Goal: Task Accomplishment & Management: Manage account settings

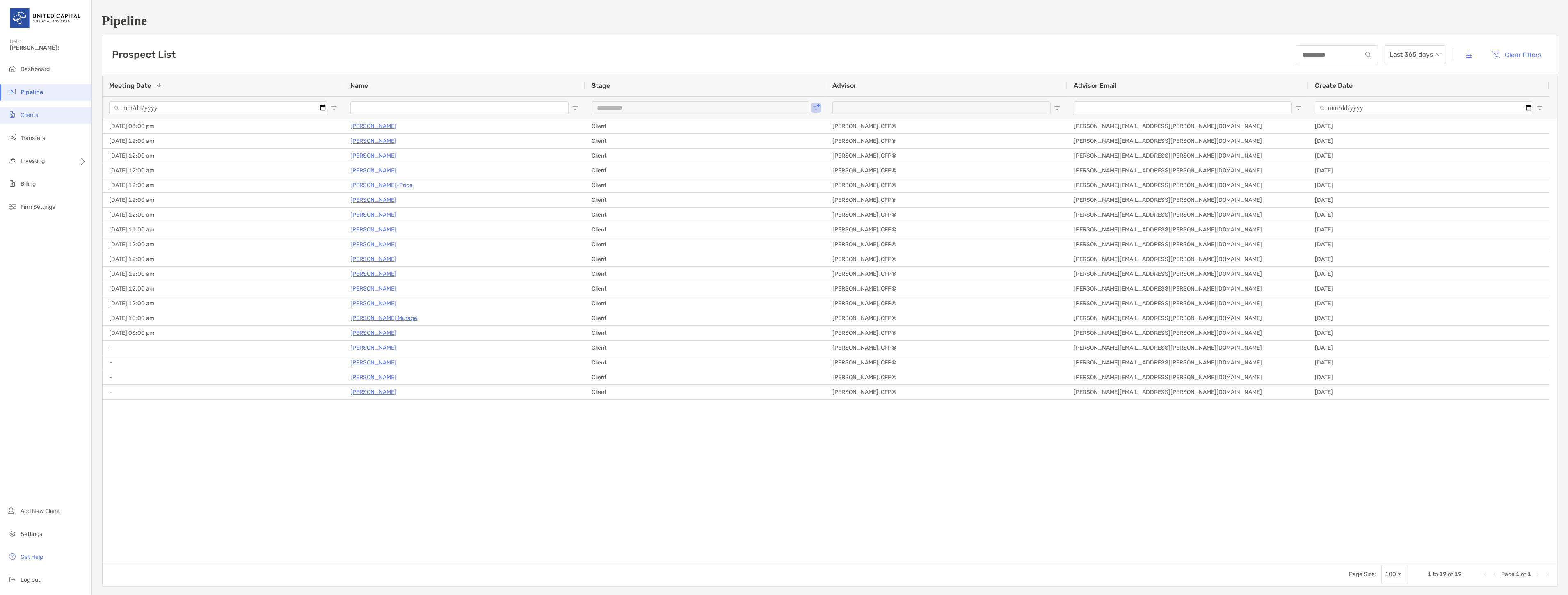
click at [16, 113] on img at bounding box center [12, 114] width 10 height 10
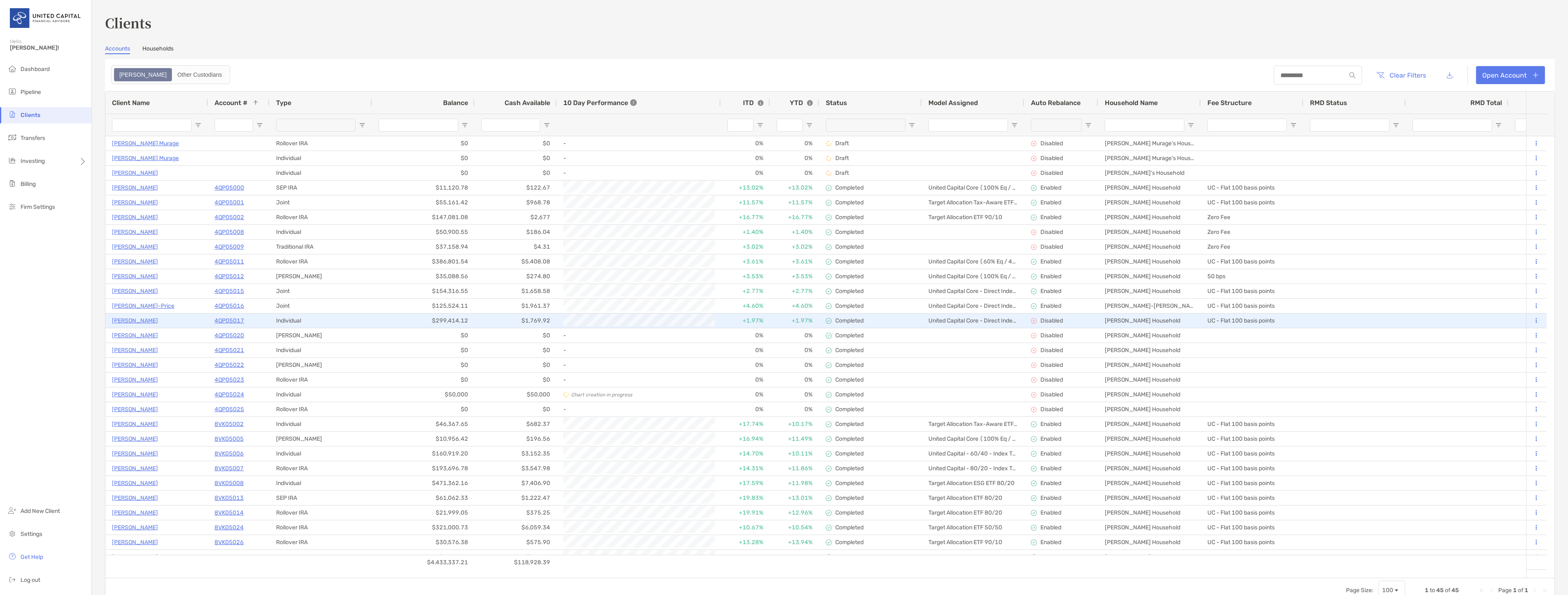
click at [138, 319] on p "[PERSON_NAME]" at bounding box center [134, 320] width 46 height 10
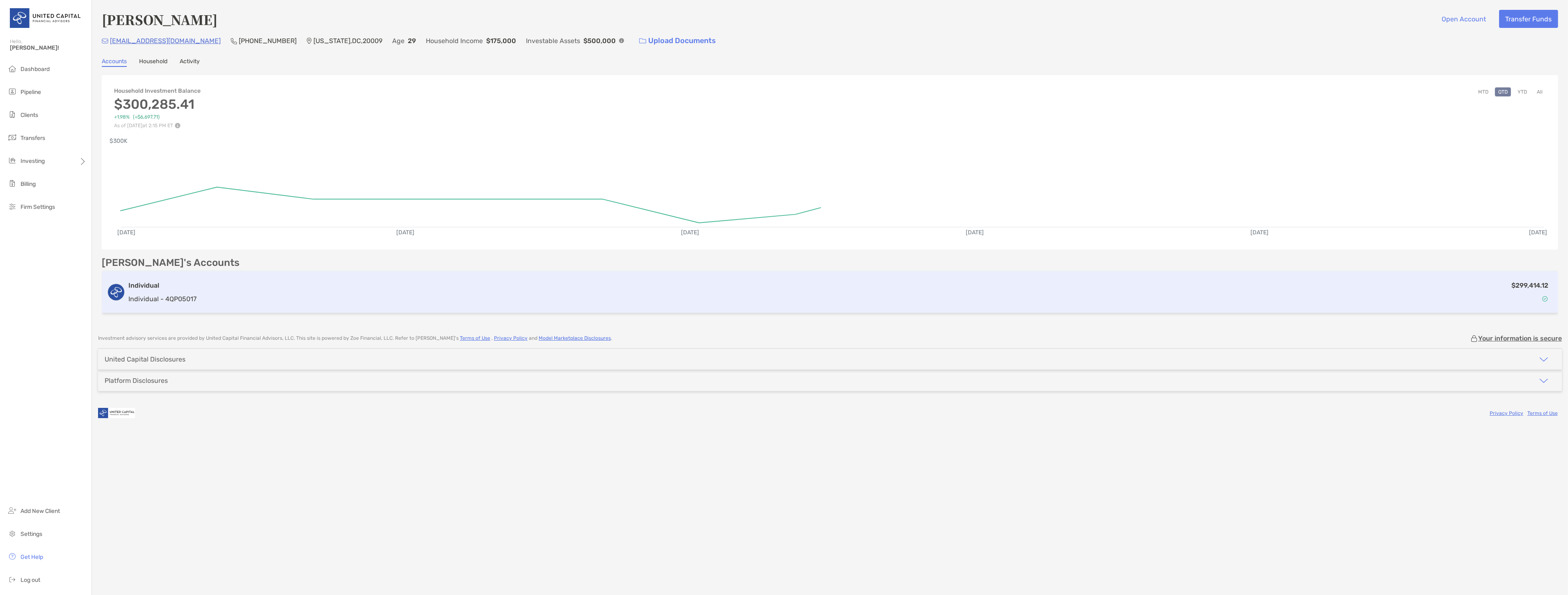
click at [197, 288] on div "Individual Individual - 4QP05017 $299,414.12" at bounding box center [830, 292] width 1456 height 42
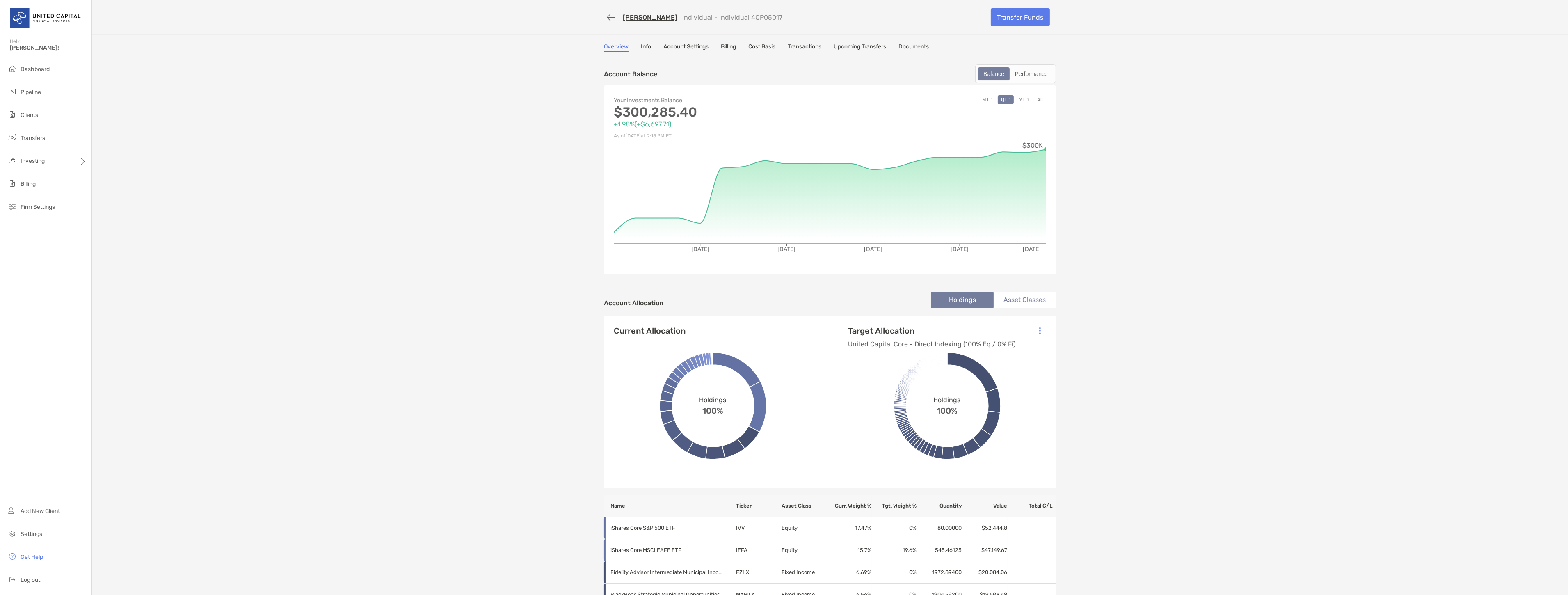
click at [700, 43] on link "Account Settings" at bounding box center [685, 47] width 46 height 9
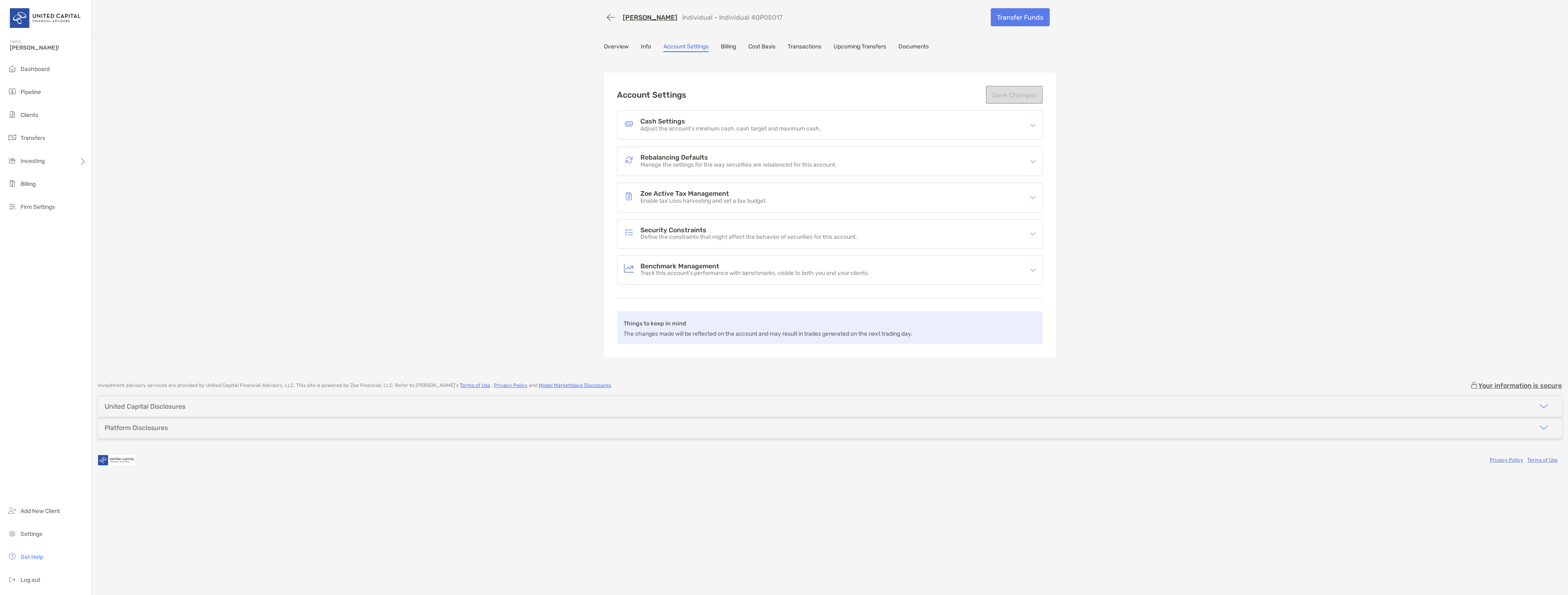
click at [809, 163] on p "Manage the settings for the way securities are rebalanced for this account." at bounding box center [738, 165] width 196 height 7
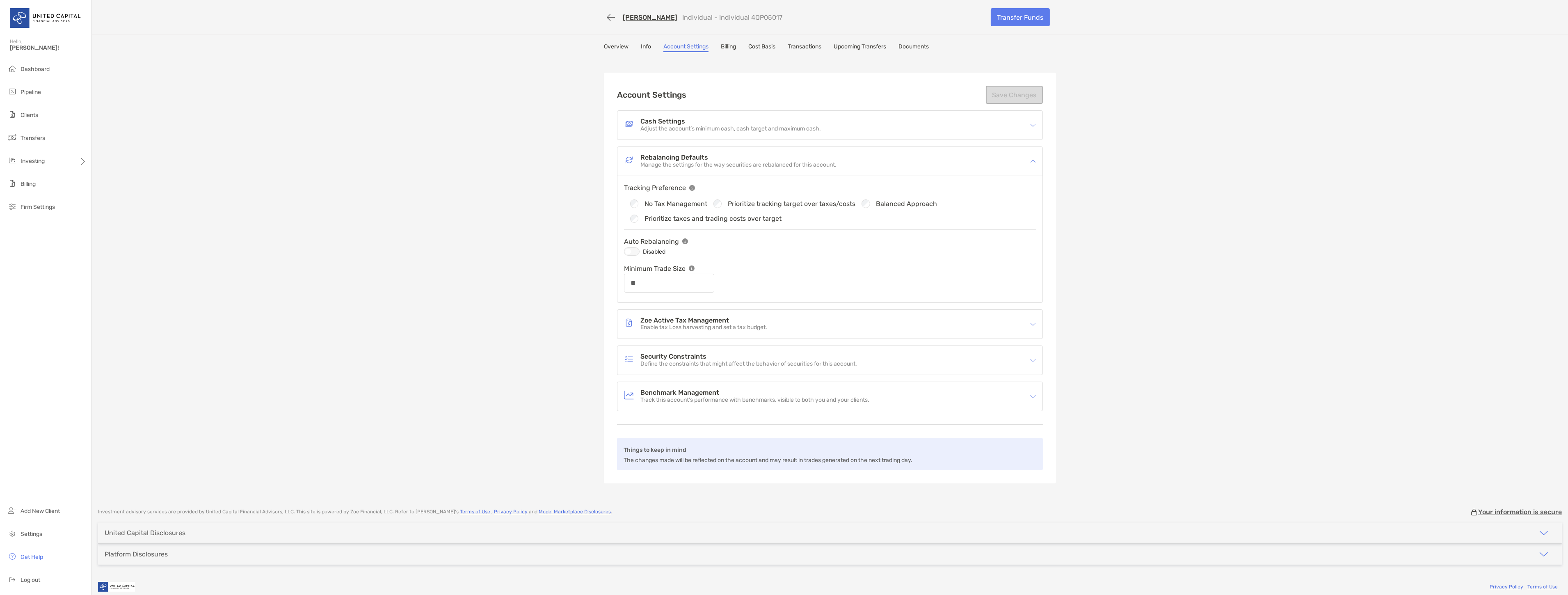
click at [746, 319] on h4 "Zoe Active Tax Management" at bounding box center [704, 321] width 127 height 7
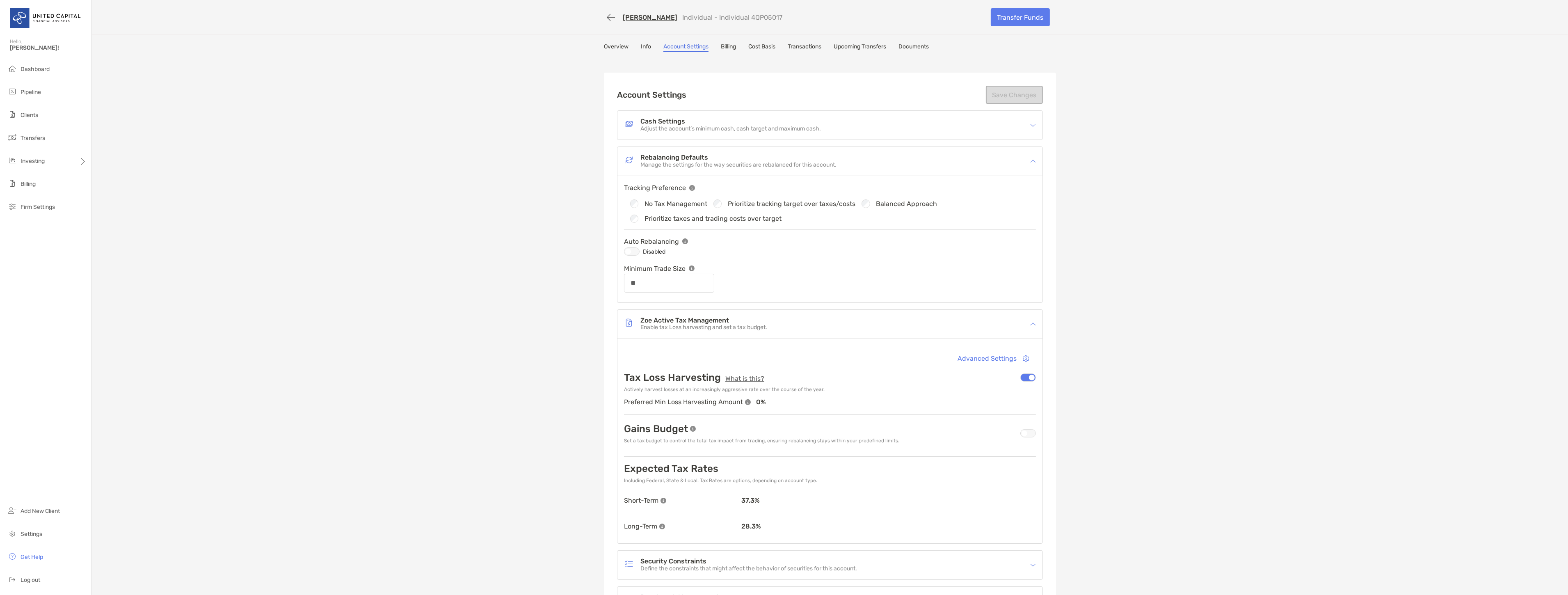
click at [1025, 431] on div at bounding box center [1027, 432] width 15 height 8
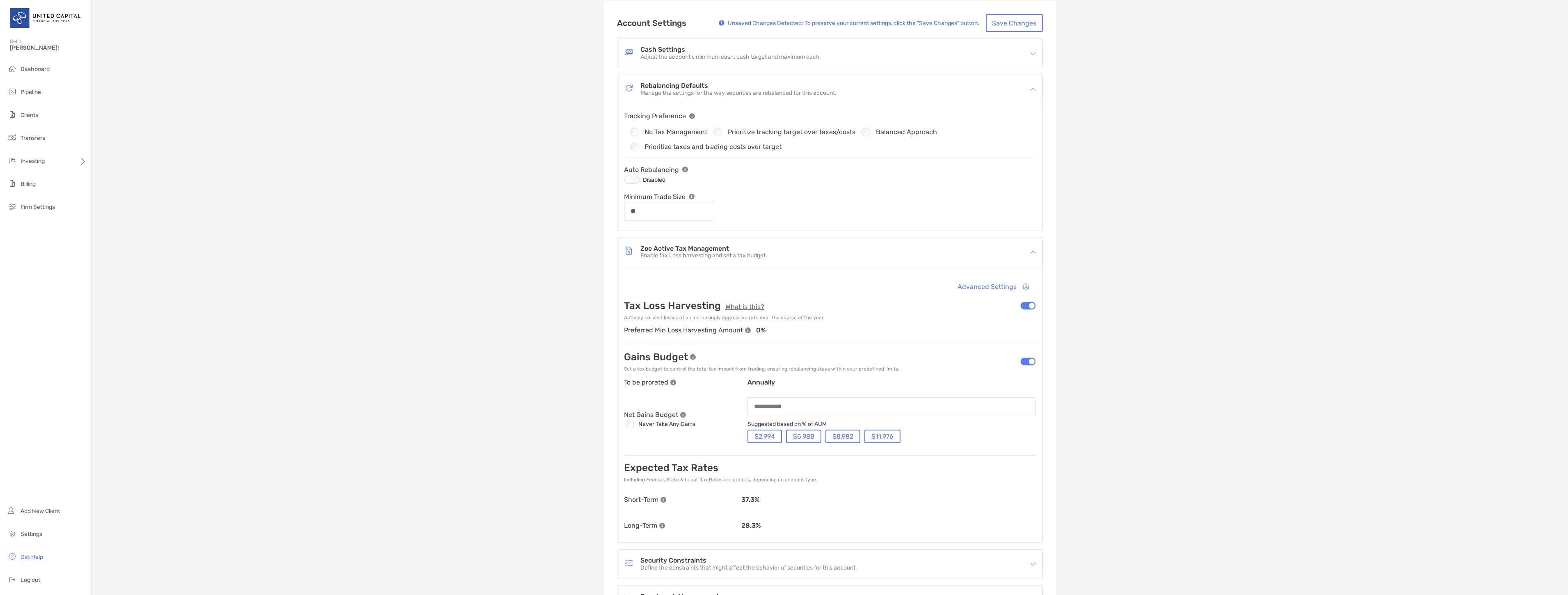
scroll to position [91, 0]
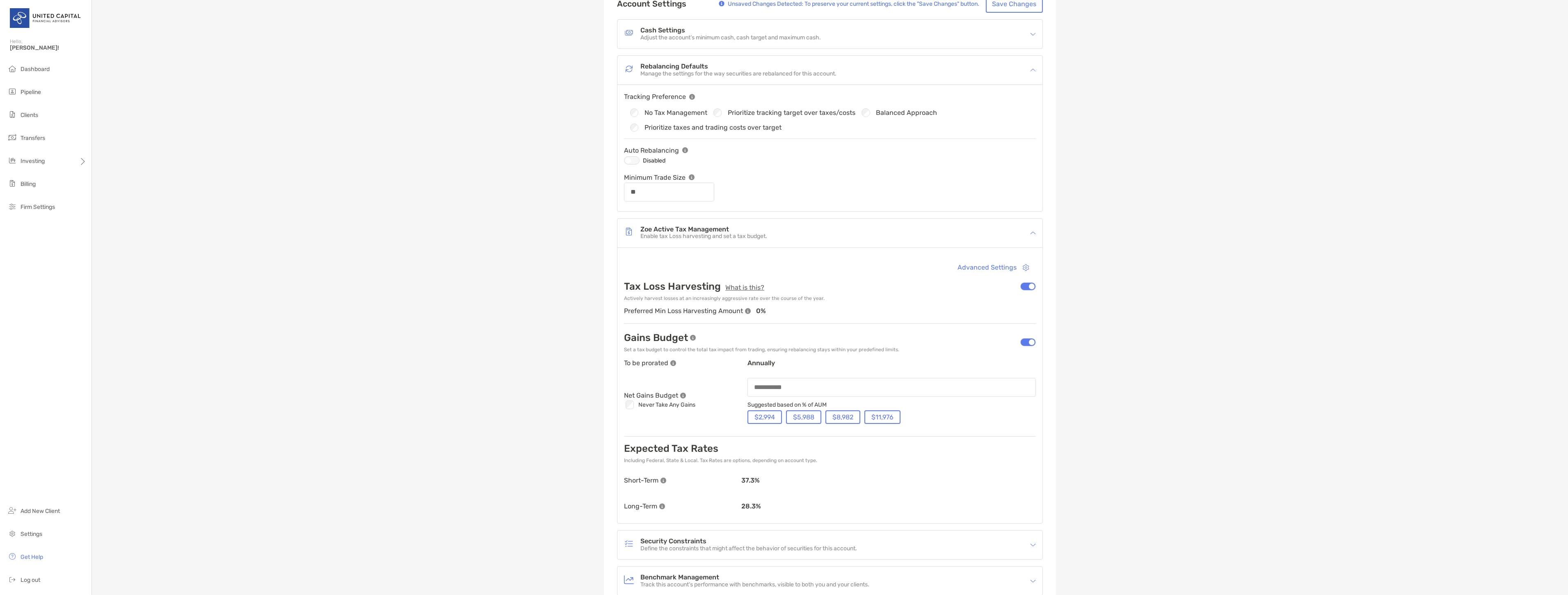
click at [854, 394] on div at bounding box center [892, 387] width 289 height 19
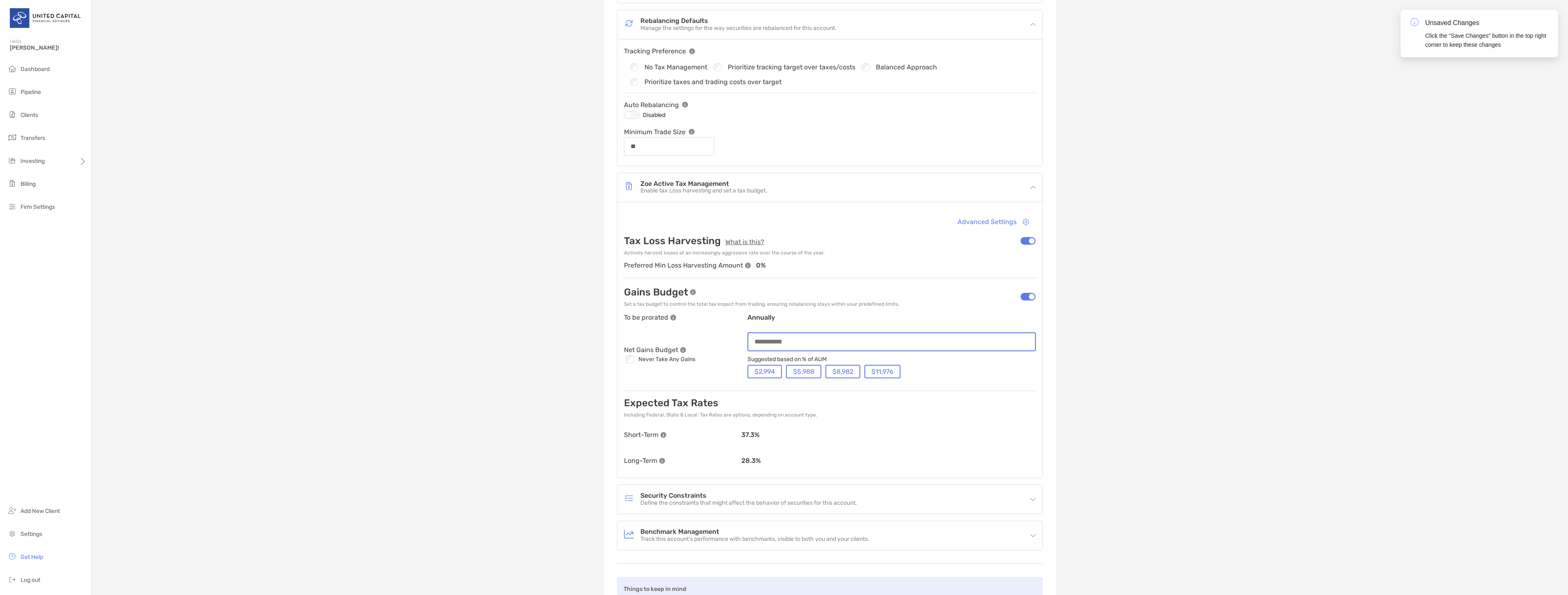
click at [851, 339] on input at bounding box center [892, 341] width 287 height 7
click at [867, 314] on p "annually" at bounding box center [892, 321] width 289 height 14
click at [1019, 217] on button "Advanced Settings" at bounding box center [994, 222] width 85 height 18
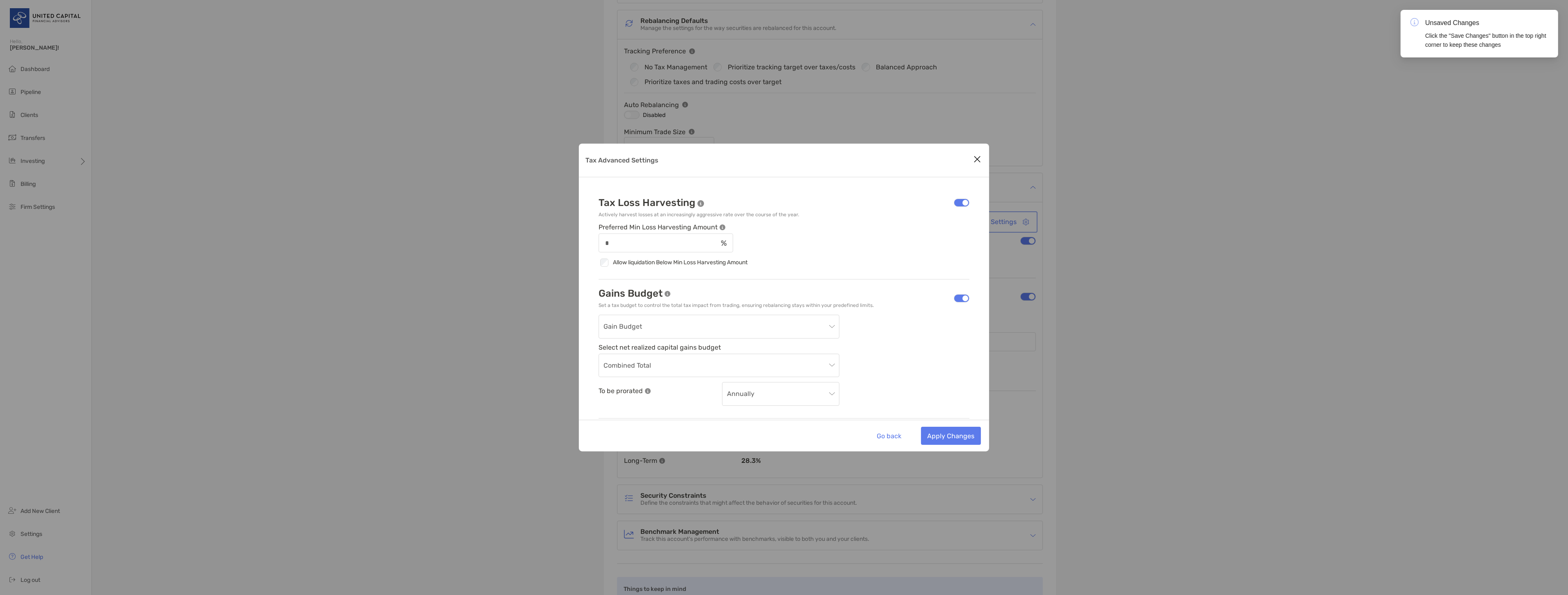
scroll to position [46, 0]
click at [675, 281] on span "Gain Budget" at bounding box center [718, 281] width 231 height 23
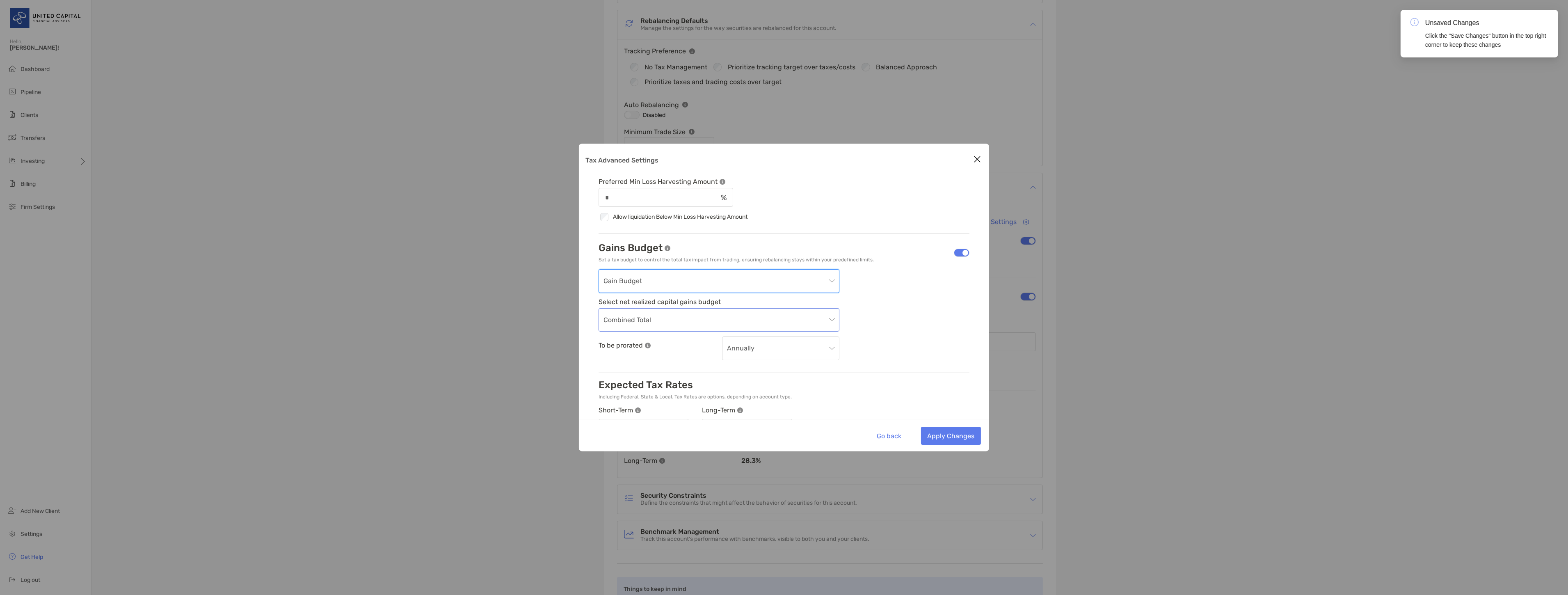
click at [683, 313] on span "Combined Total" at bounding box center [718, 320] width 231 height 23
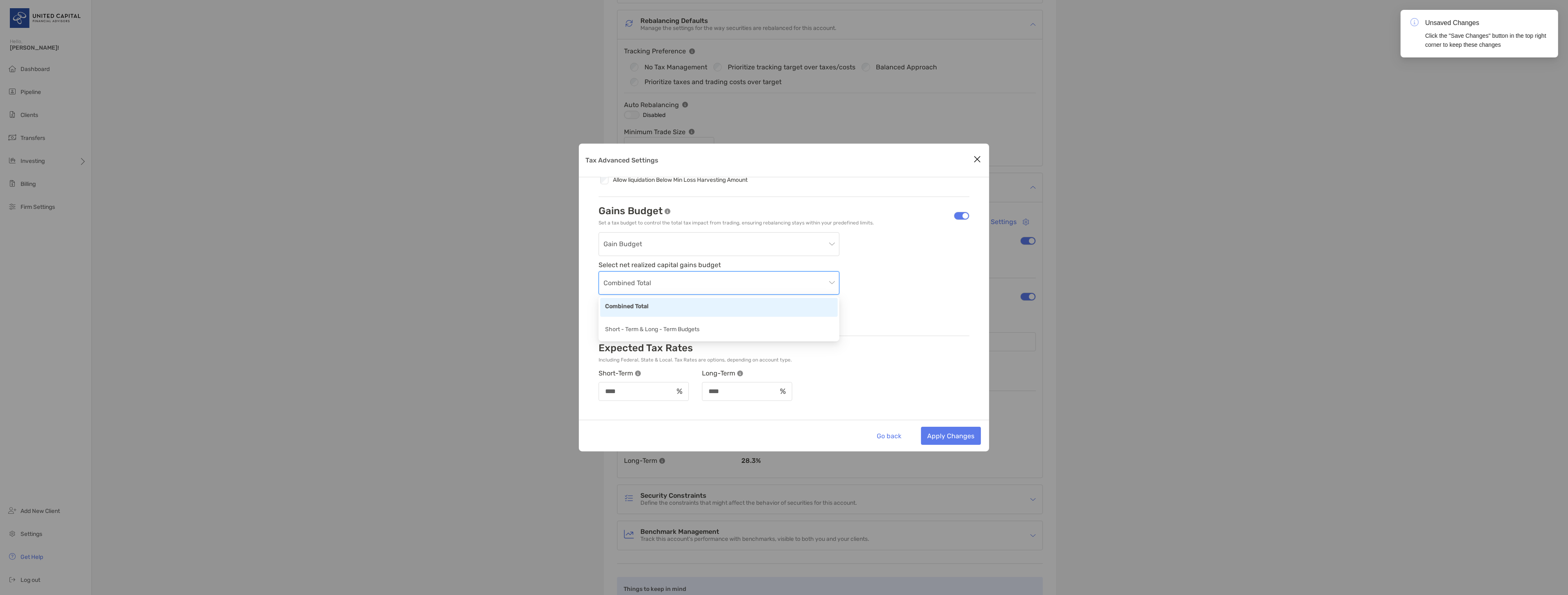
click at [680, 280] on span "Combined Total" at bounding box center [718, 283] width 231 height 23
click at [683, 283] on span "Combined Total" at bounding box center [718, 283] width 231 height 23
click at [675, 326] on div "Short - Term & Long - Term Budgets" at bounding box center [718, 330] width 228 height 10
click at [687, 282] on span "Short - Term & Long - Term Budgets" at bounding box center [718, 283] width 231 height 23
click at [680, 307] on div "Combined Total" at bounding box center [718, 306] width 228 height 10
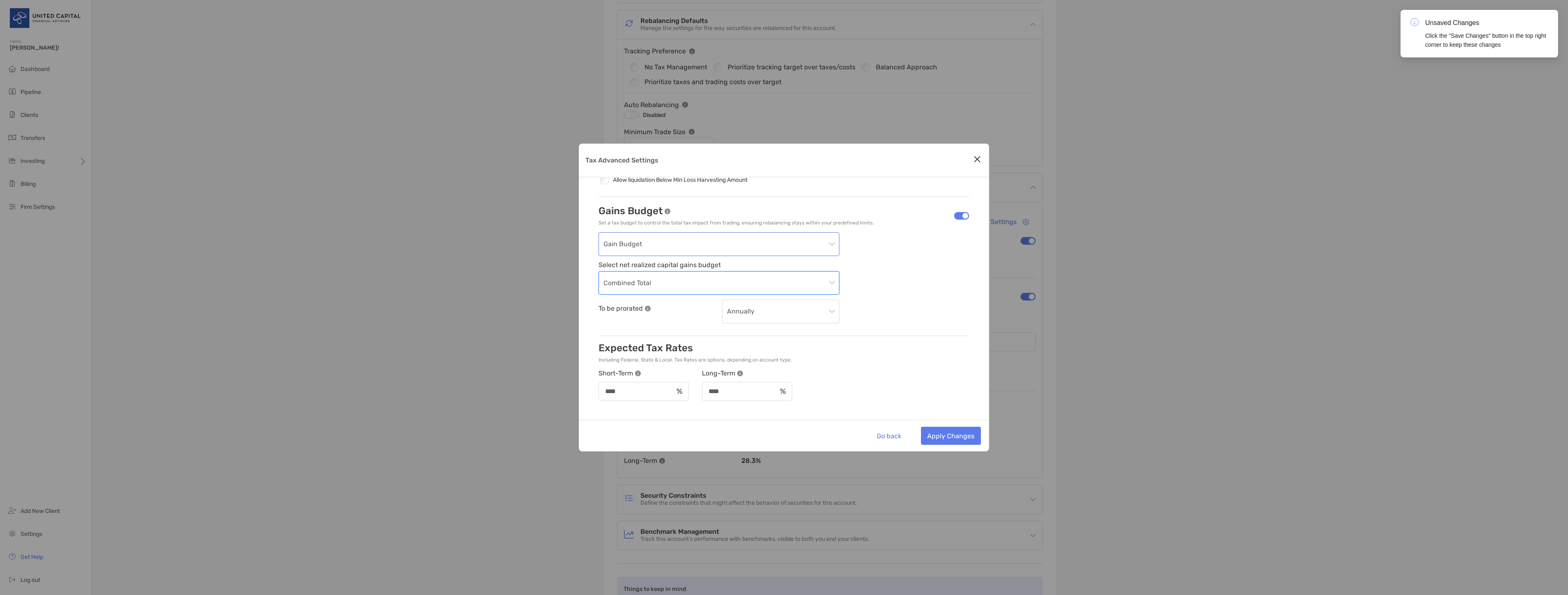
click at [703, 242] on span "Gain Budget" at bounding box center [718, 244] width 231 height 23
click at [676, 265] on div "Tax Budget" at bounding box center [718, 267] width 228 height 10
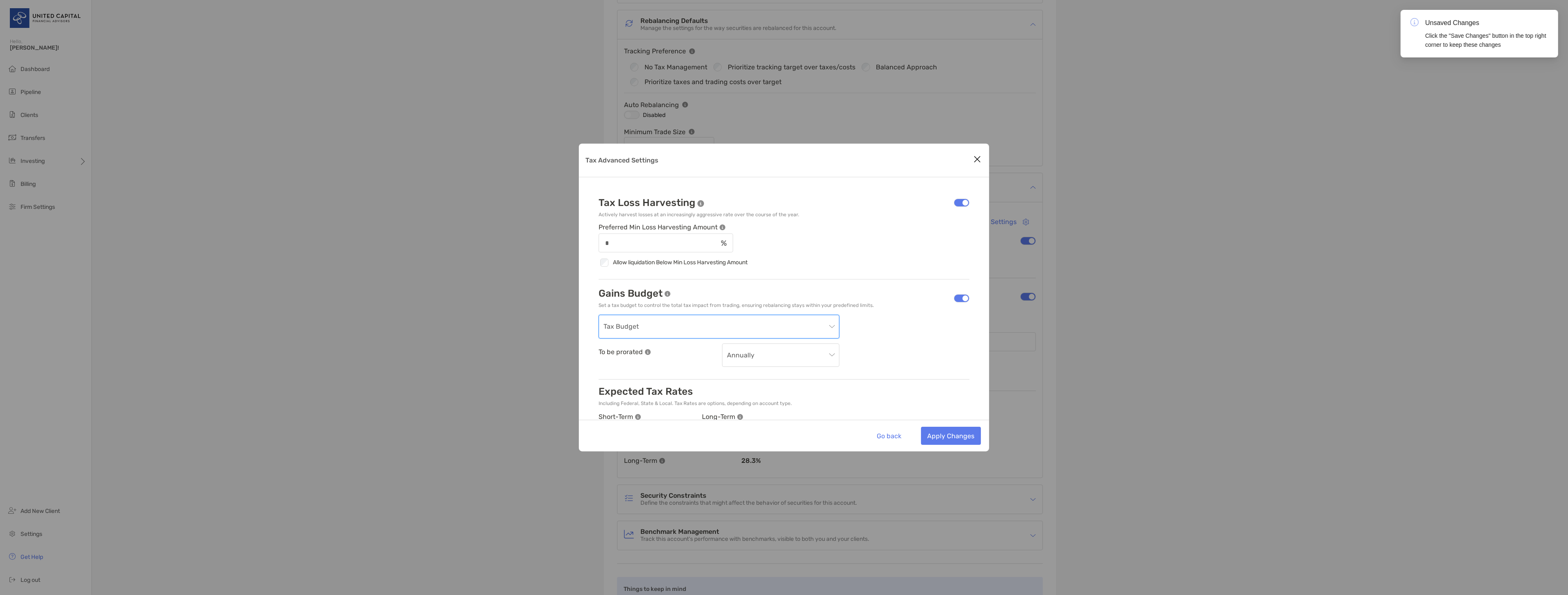
click at [641, 325] on span "Tax Budget" at bounding box center [718, 327] width 231 height 23
click at [637, 376] on div "Gain Budget" at bounding box center [718, 373] width 228 height 10
click at [803, 244] on div "*" at bounding box center [784, 242] width 371 height 19
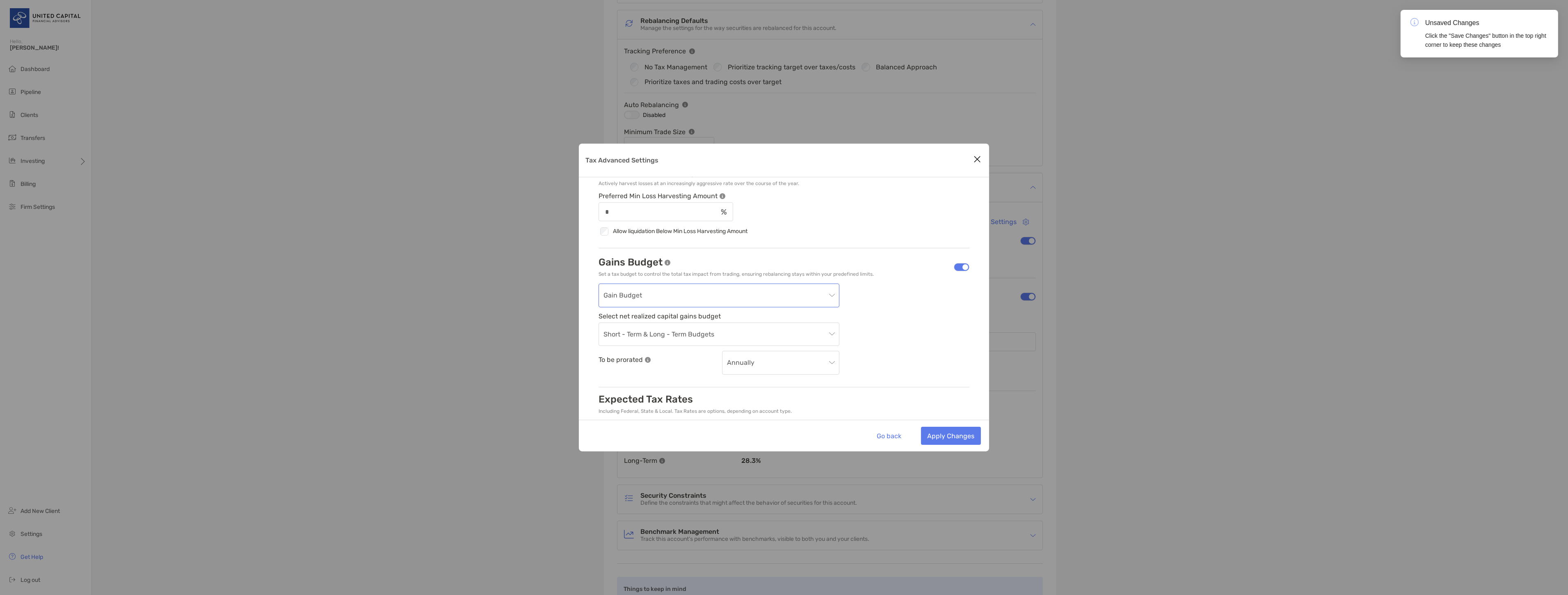
scroll to position [46, 0]
click at [680, 317] on span "Short - Term & Long - Term Budgets" at bounding box center [718, 320] width 231 height 23
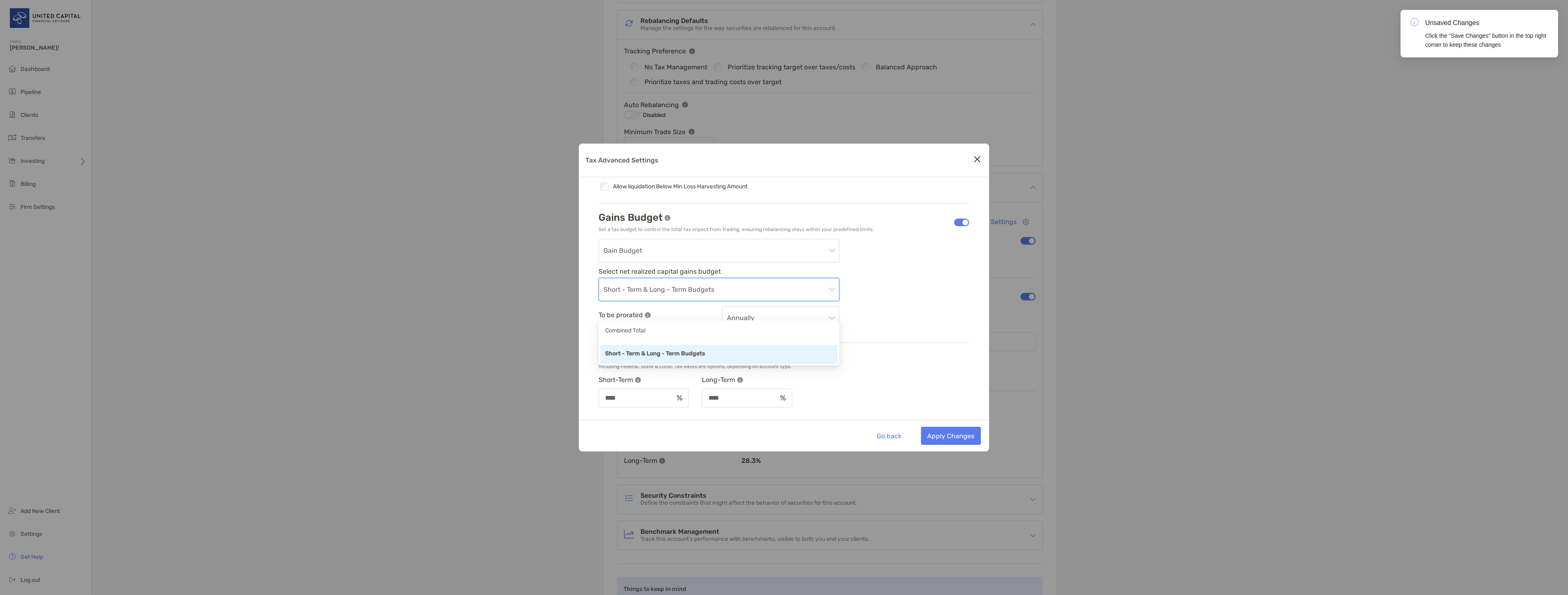
scroll to position [82, 0]
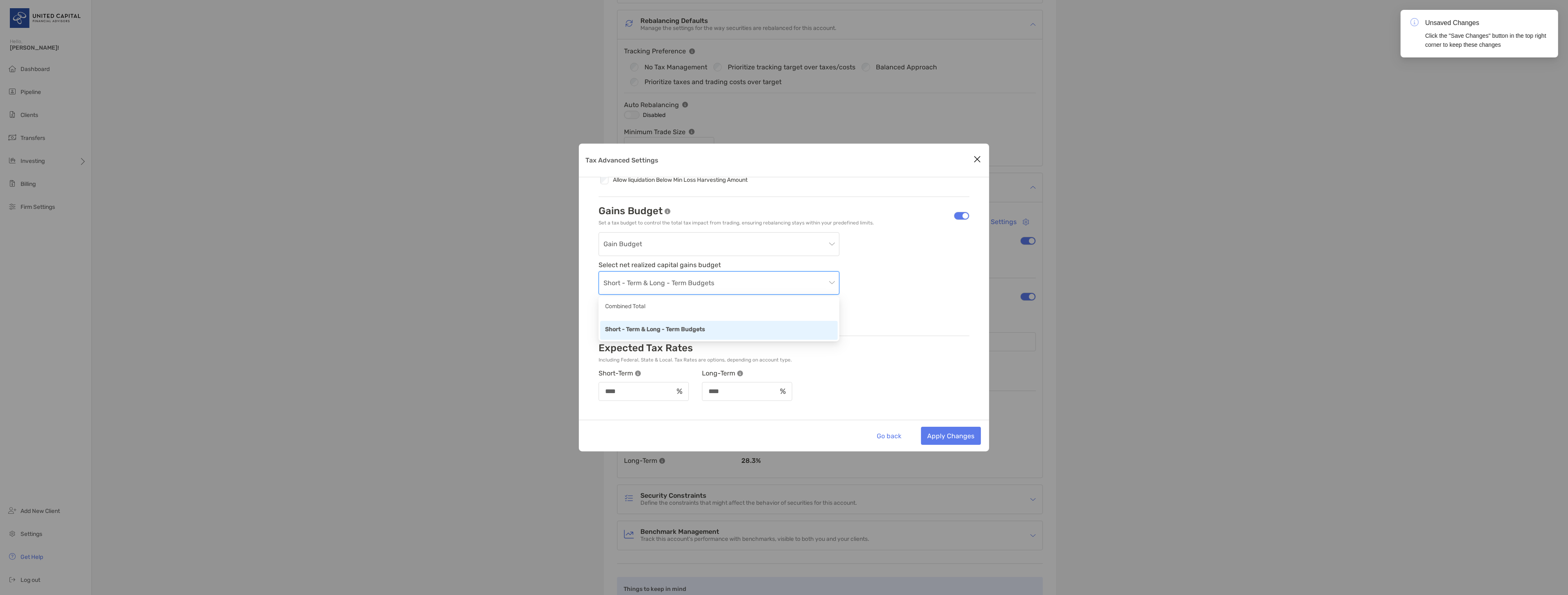
click at [690, 327] on div "Short - Term & Long - Term Budgets" at bounding box center [718, 330] width 228 height 10
click at [751, 311] on span "Annually" at bounding box center [781, 312] width 107 height 23
click at [910, 294] on div "Gain Budget Select net realized capital gains budget Short - Term & Long - Term…" at bounding box center [784, 278] width 371 height 91
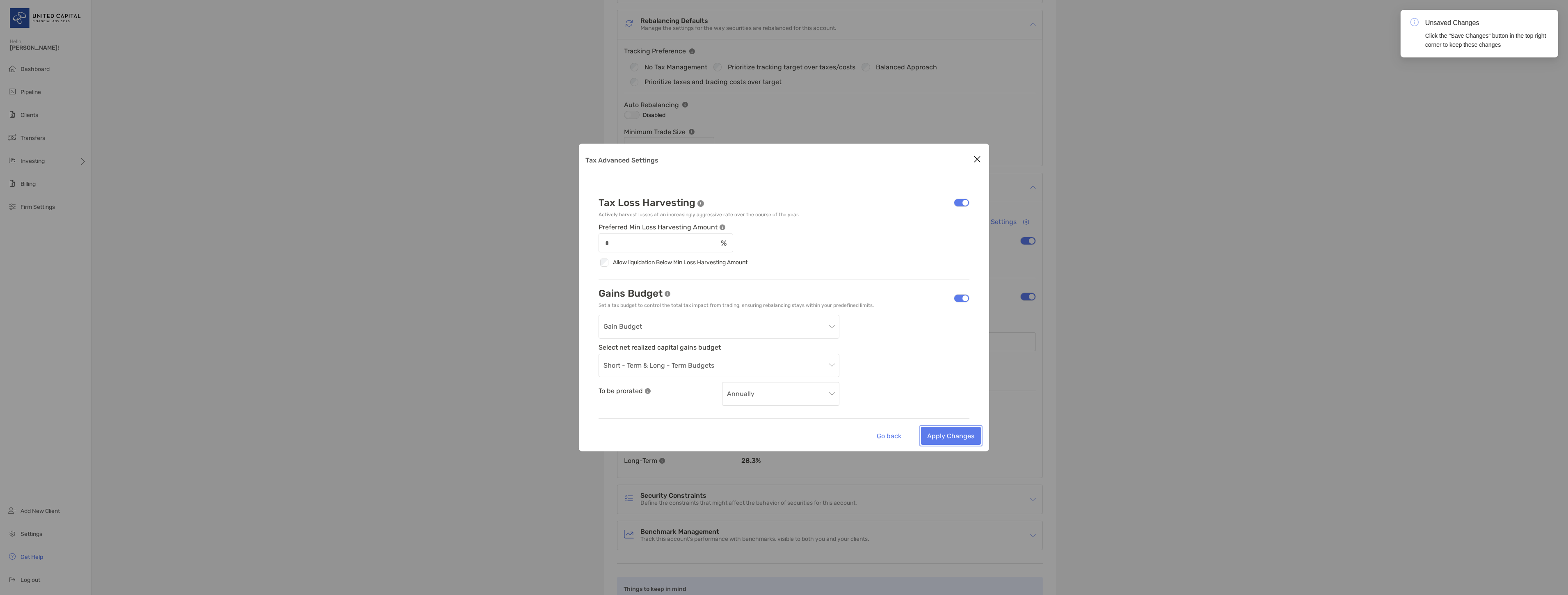
click at [972, 432] on button "Apply Changes" at bounding box center [951, 436] width 60 height 18
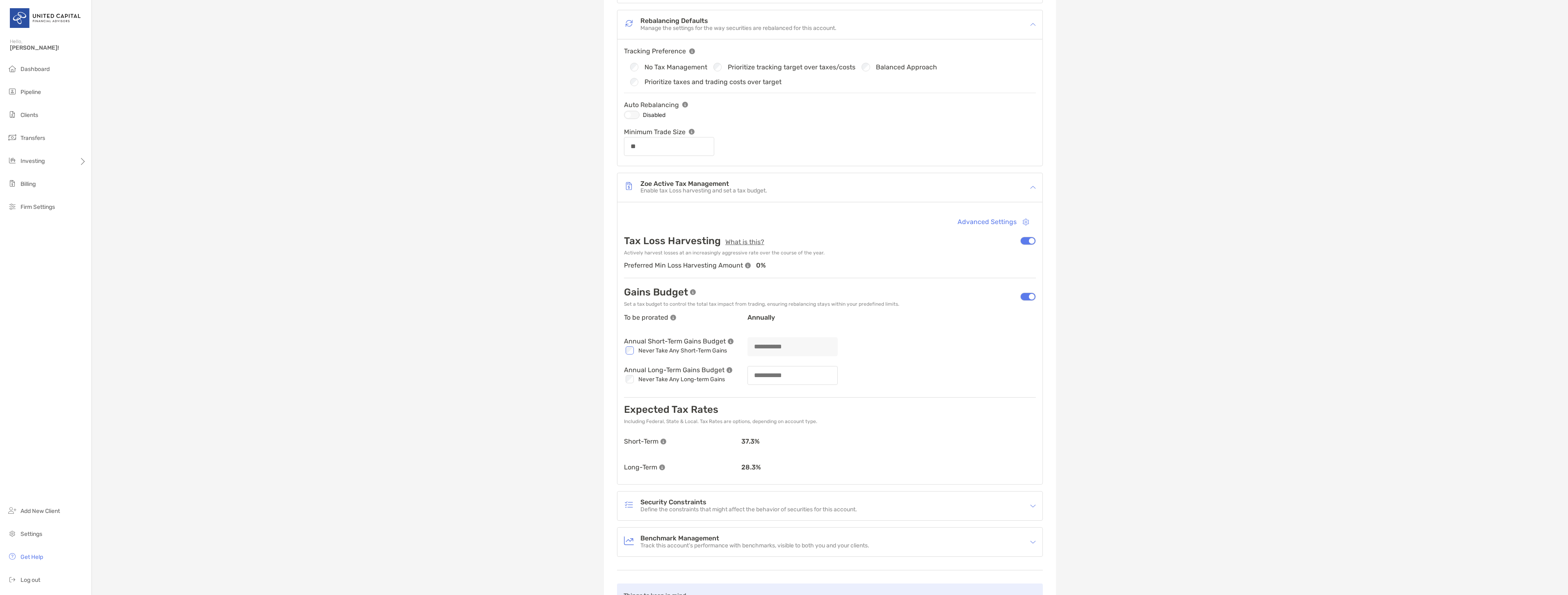
type input "**"
